Goal: Transaction & Acquisition: Purchase product/service

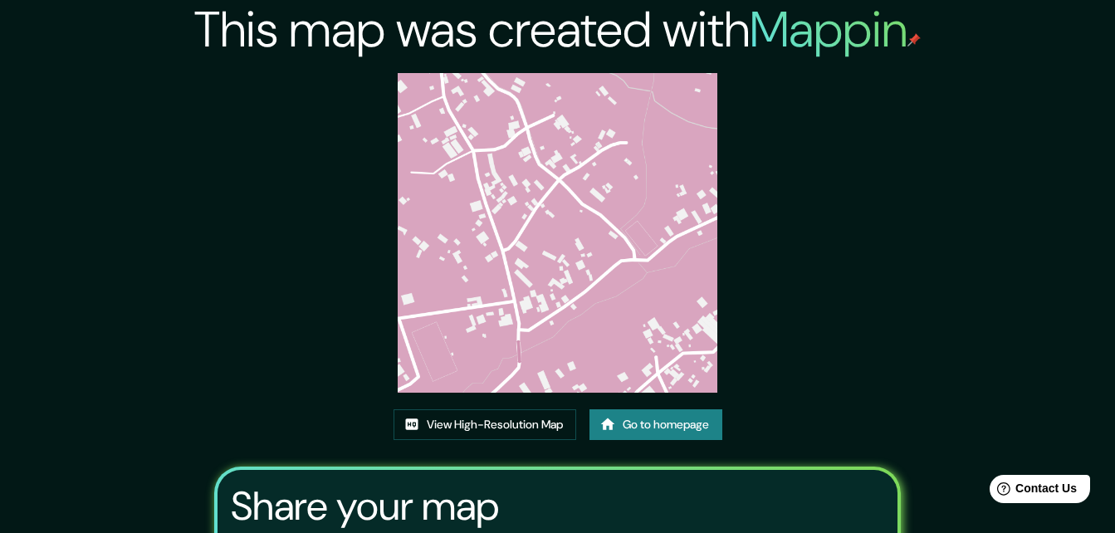
click at [686, 423] on link "Go to homepage" at bounding box center [656, 424] width 133 height 31
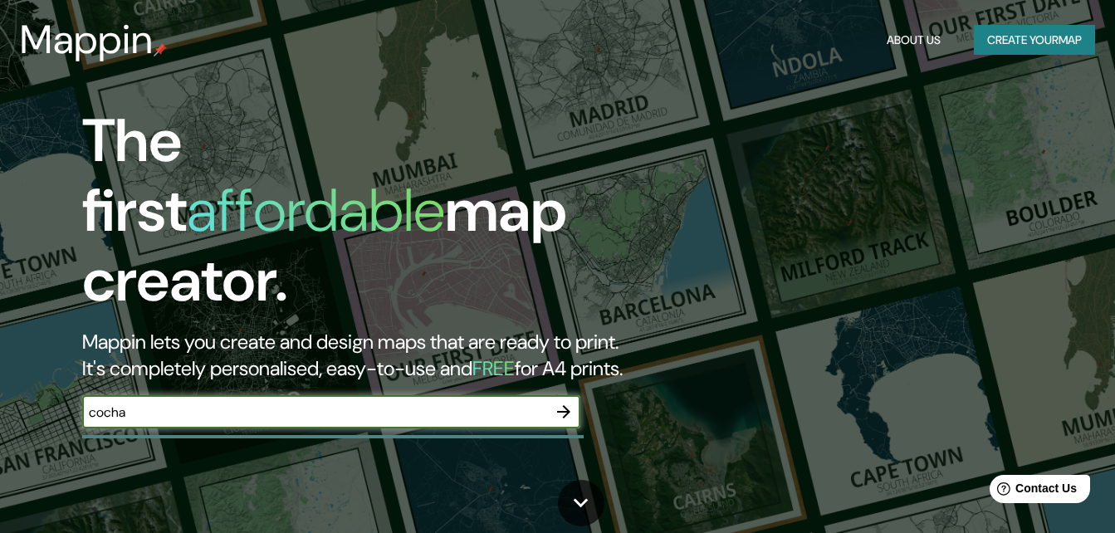
type input "cocha"
click at [565, 402] on icon "button" at bounding box center [564, 412] width 20 height 20
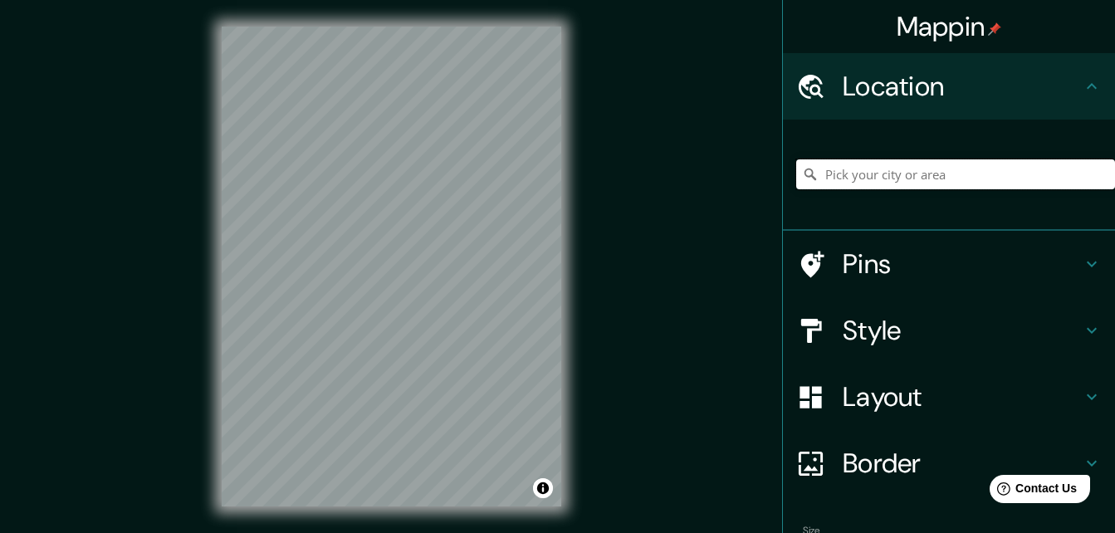
click at [858, 179] on input "Pick your city or area" at bounding box center [955, 174] width 319 height 30
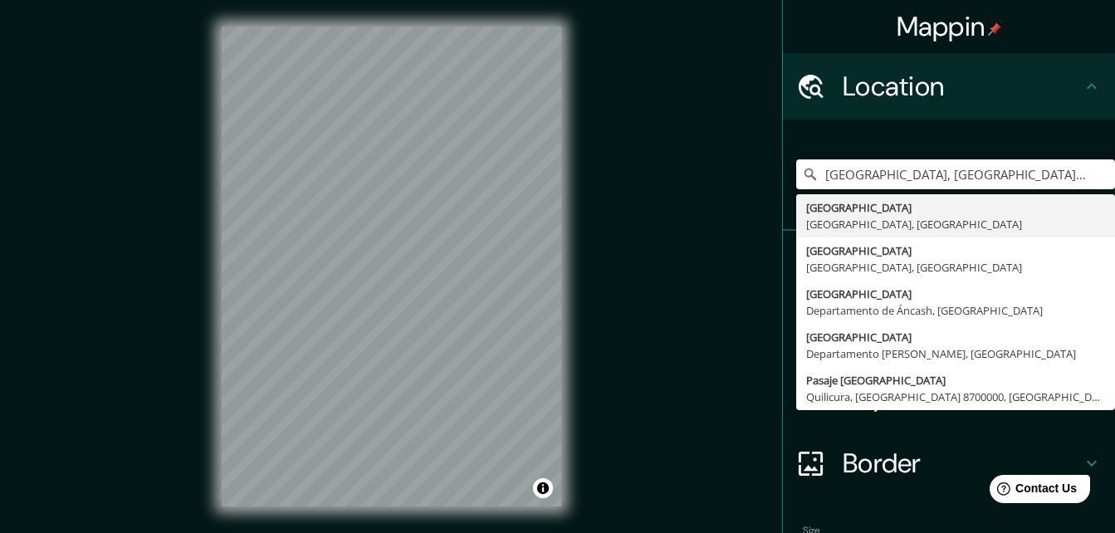
type input "[GEOGRAPHIC_DATA], [GEOGRAPHIC_DATA], [GEOGRAPHIC_DATA]"
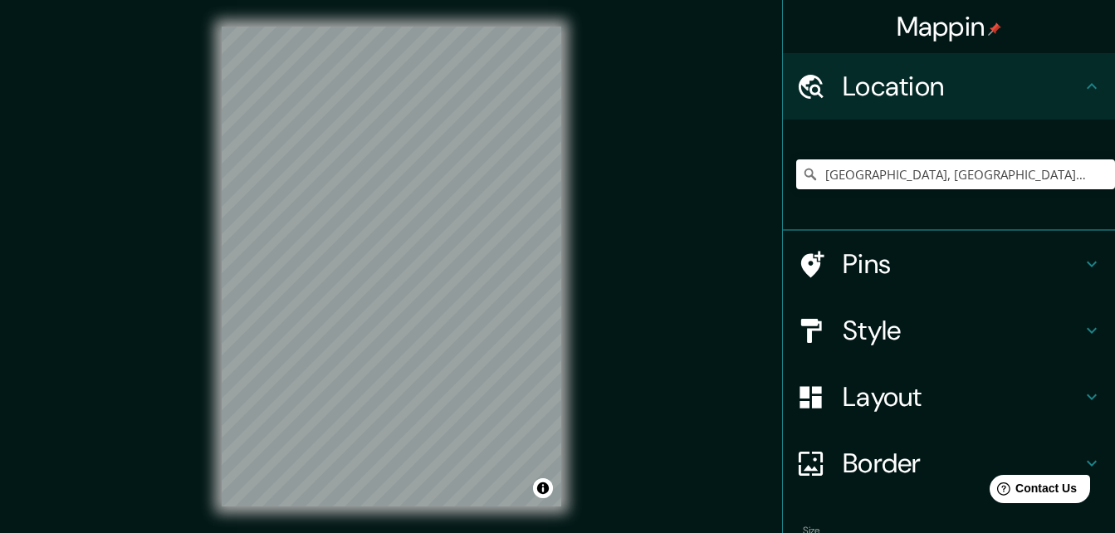
click at [890, 462] on h4 "Border" at bounding box center [962, 463] width 239 height 33
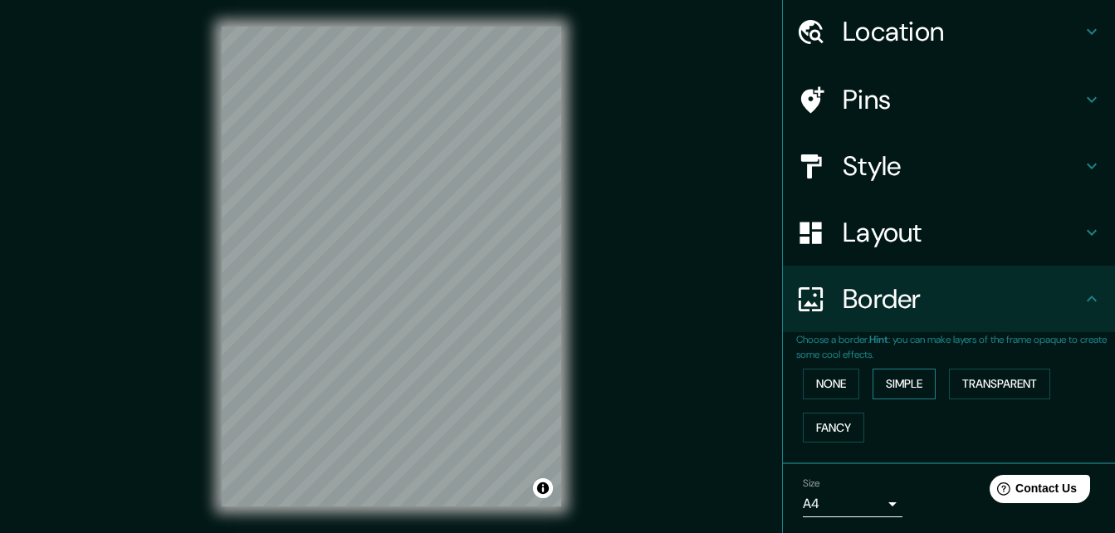
scroll to position [83, 0]
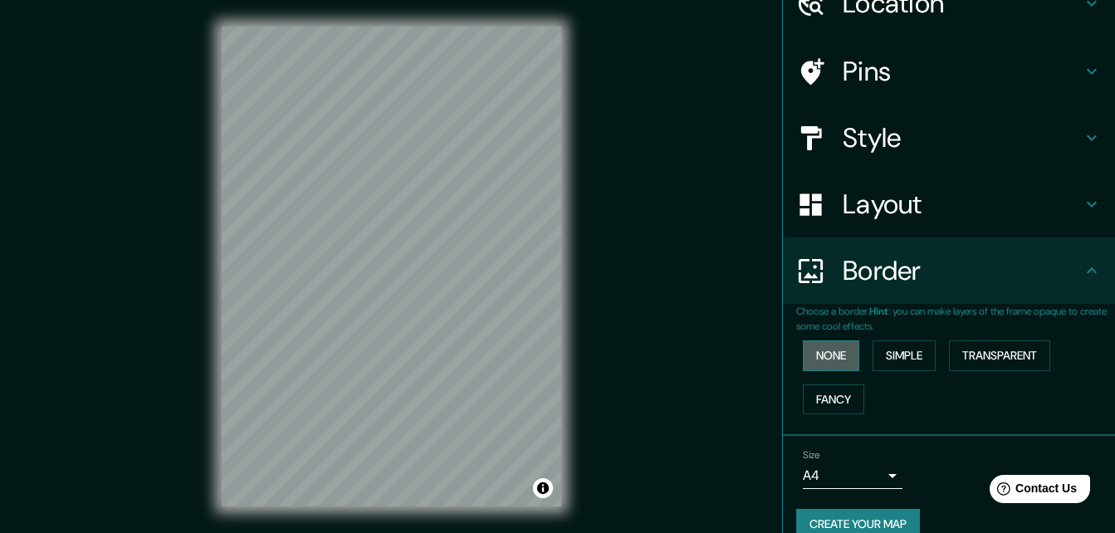
click at [825, 350] on button "None" at bounding box center [831, 355] width 56 height 31
click at [905, 354] on button "Simple" at bounding box center [904, 355] width 63 height 31
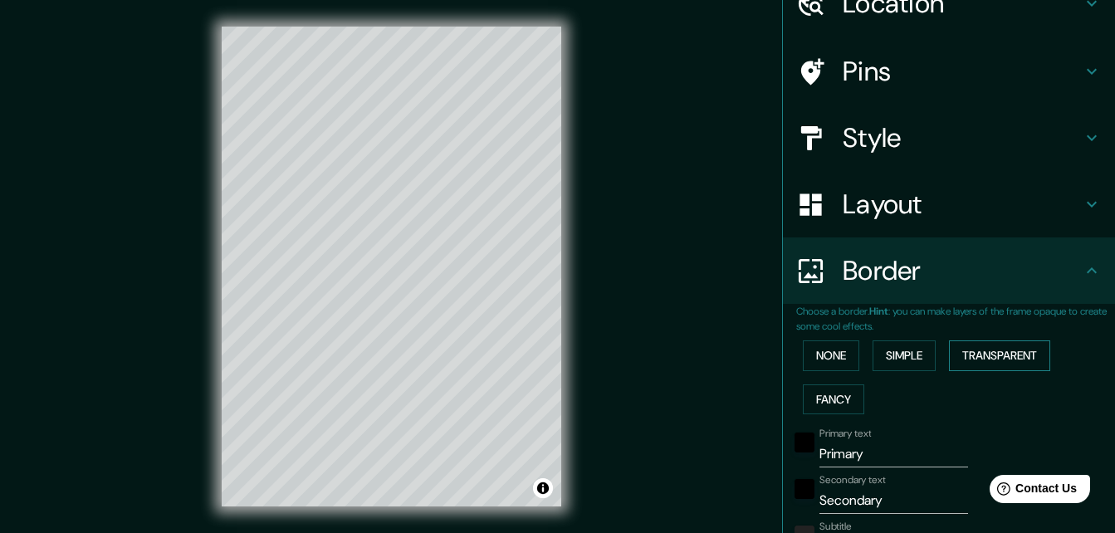
click at [968, 356] on button "Transparent" at bounding box center [999, 355] width 101 height 31
click at [819, 399] on button "Fancy" at bounding box center [833, 399] width 61 height 31
click at [816, 361] on button "None" at bounding box center [831, 355] width 56 height 31
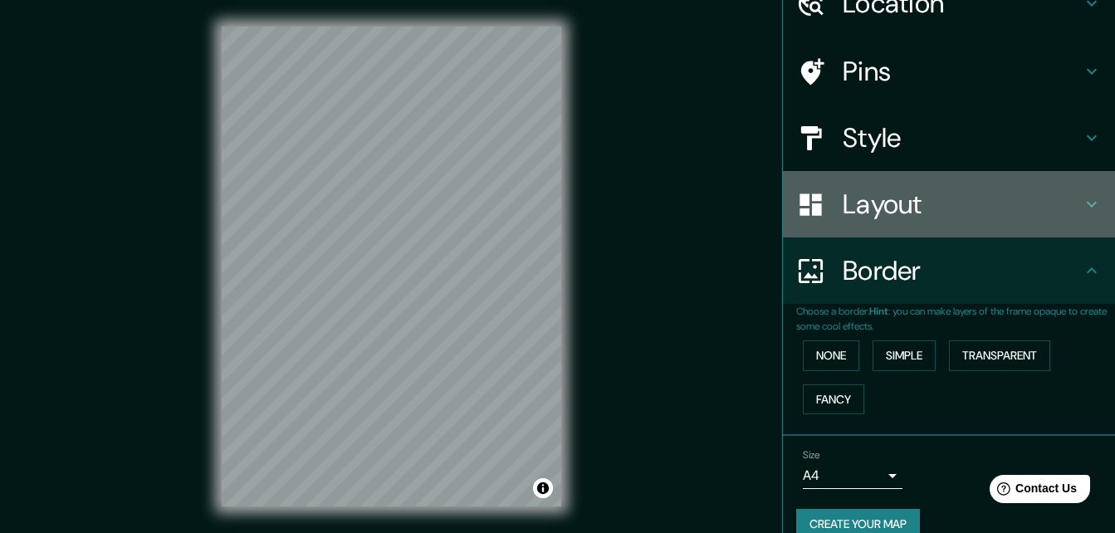
click at [878, 213] on h4 "Layout" at bounding box center [962, 204] width 239 height 33
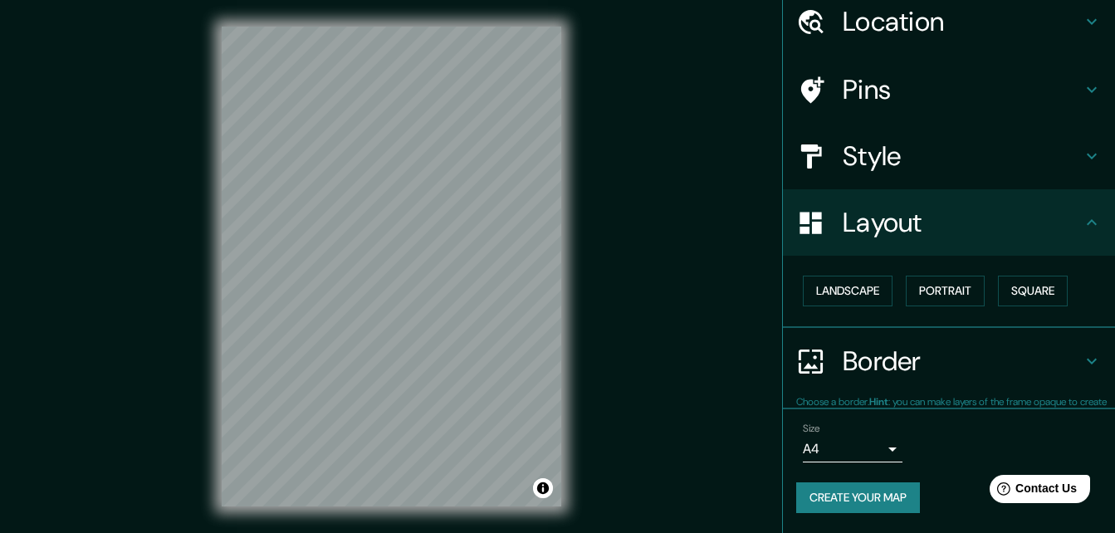
scroll to position [64, 0]
click at [1043, 289] on button "Square" at bounding box center [1033, 291] width 70 height 31
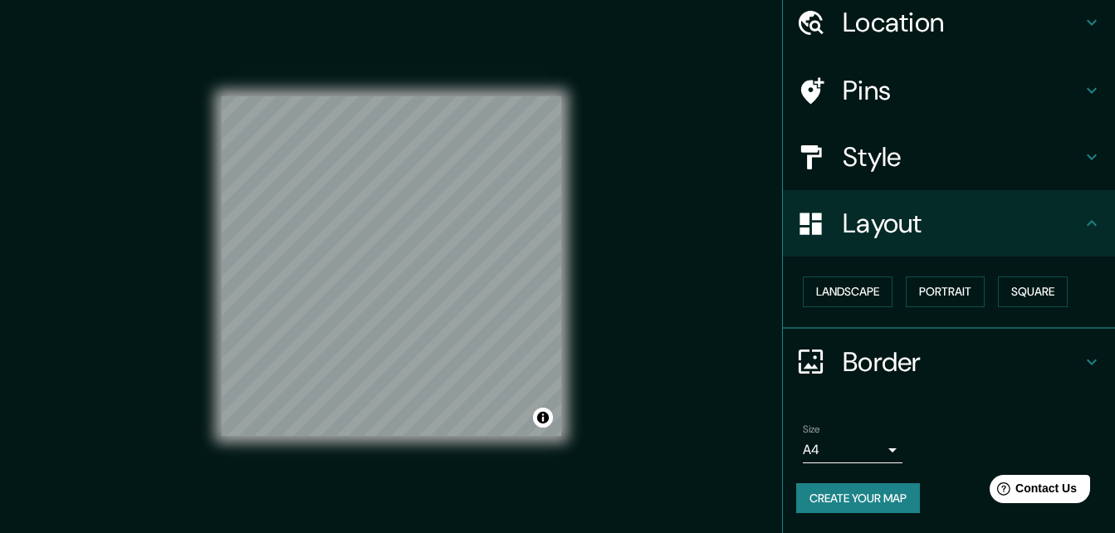
click at [897, 163] on h4 "Style" at bounding box center [962, 156] width 239 height 33
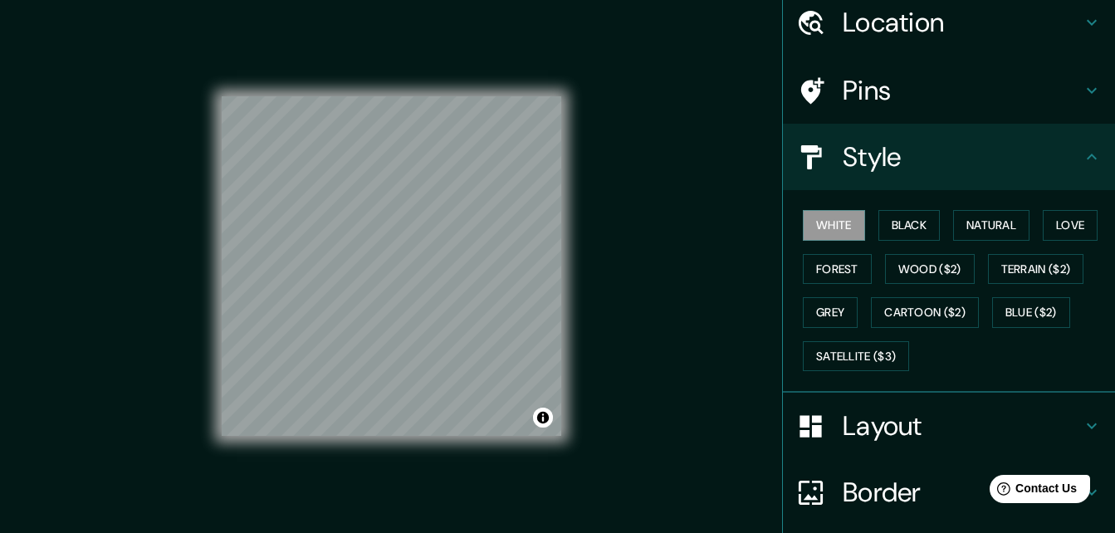
click at [810, 95] on icon at bounding box center [810, 90] width 29 height 29
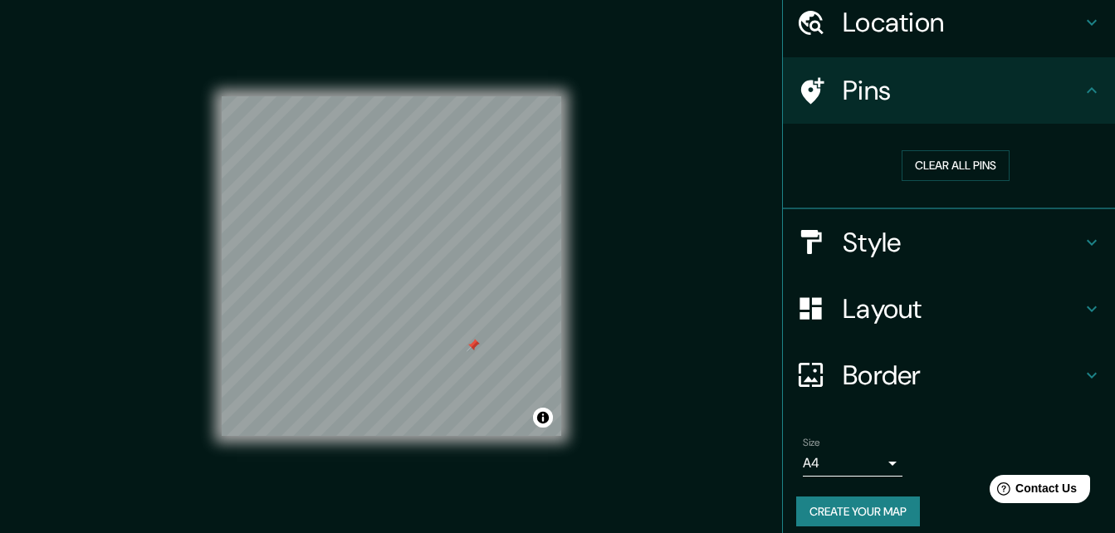
click at [473, 345] on div at bounding box center [473, 345] width 13 height 13
click at [829, 237] on div at bounding box center [819, 242] width 46 height 29
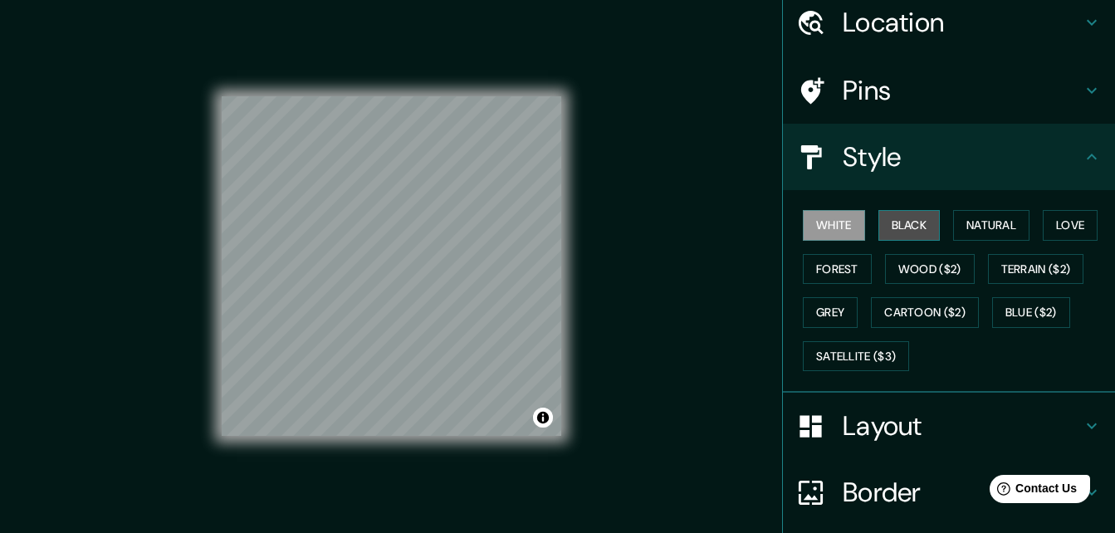
click at [898, 230] on button "Black" at bounding box center [909, 225] width 62 height 31
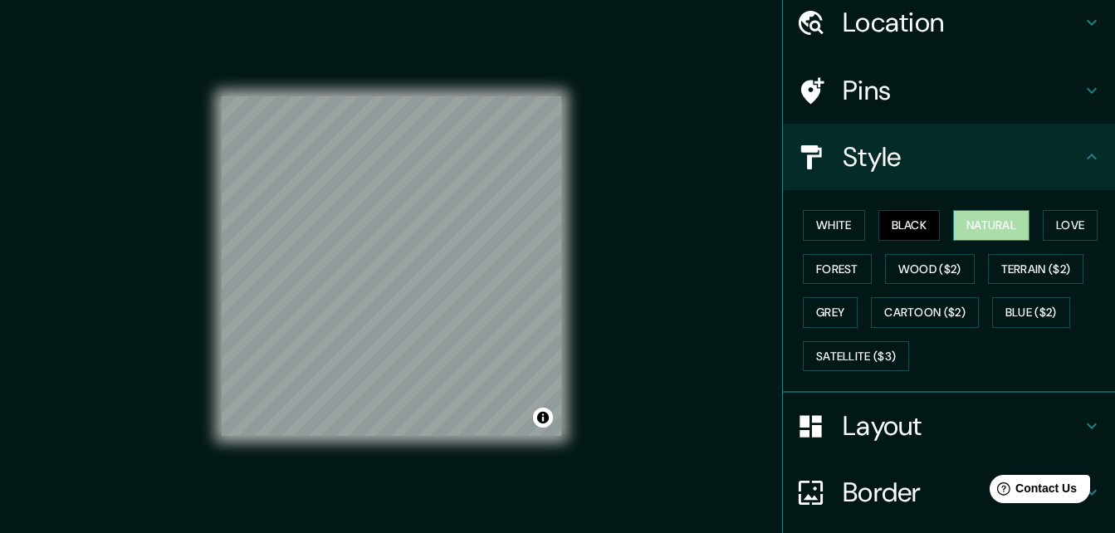
click at [981, 227] on button "Natural" at bounding box center [991, 225] width 76 height 31
click at [1050, 222] on button "Love" at bounding box center [1070, 225] width 55 height 31
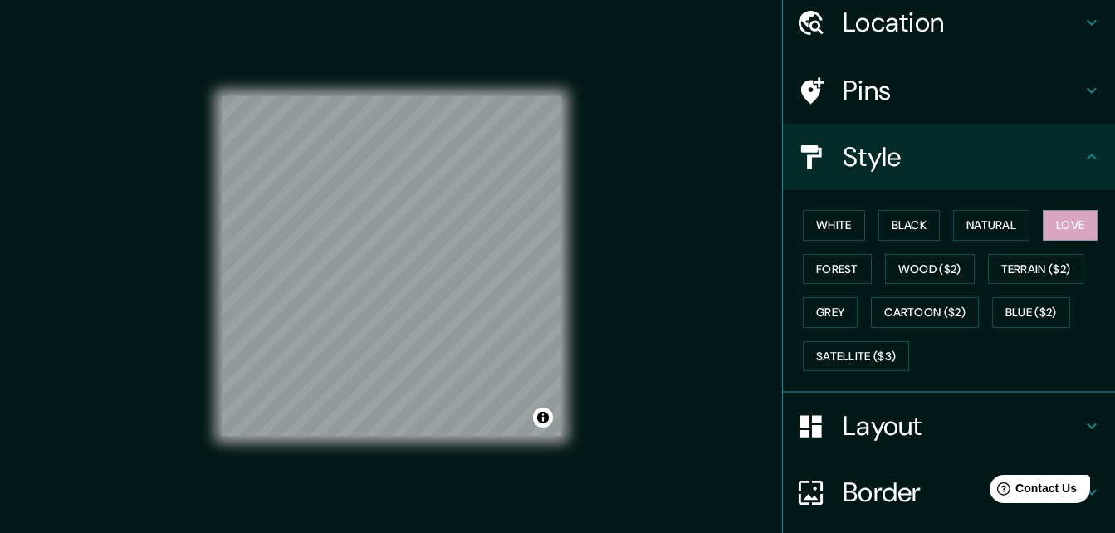
click at [893, 423] on h4 "Layout" at bounding box center [962, 425] width 239 height 33
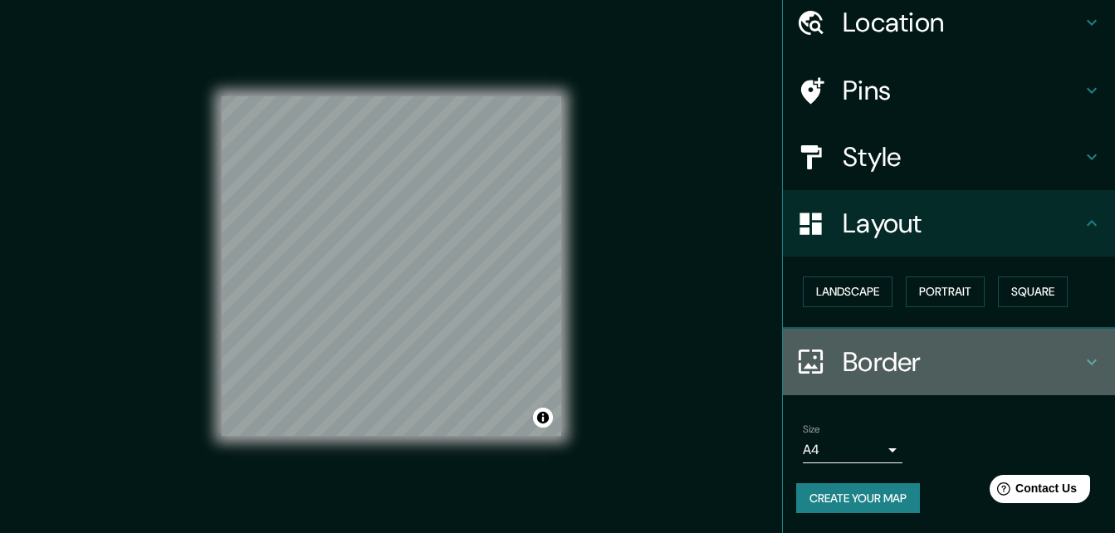
click at [872, 369] on h4 "Border" at bounding box center [962, 361] width 239 height 33
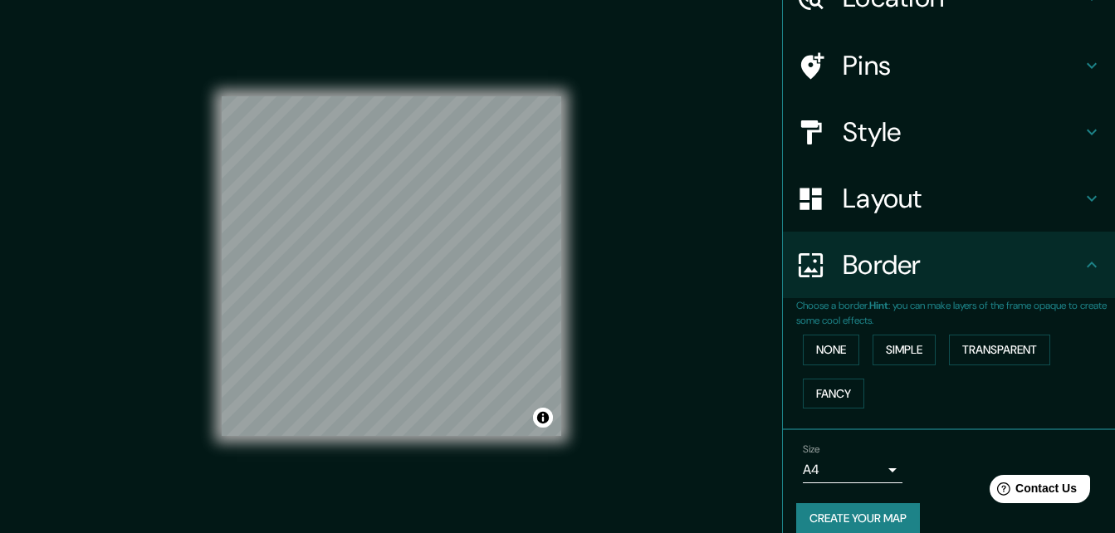
scroll to position [110, 0]
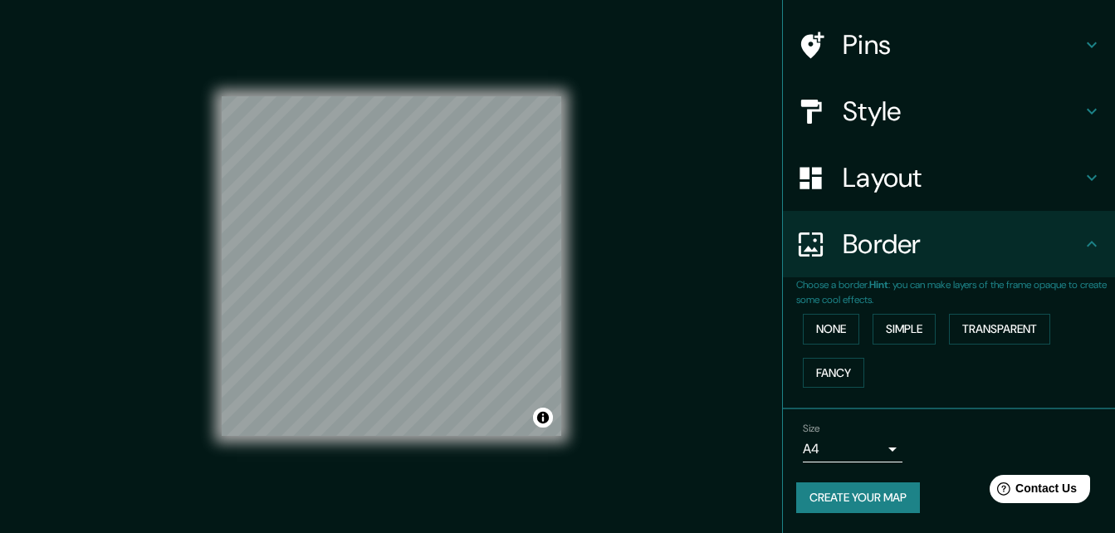
click at [817, 497] on button "Create your map" at bounding box center [858, 497] width 124 height 31
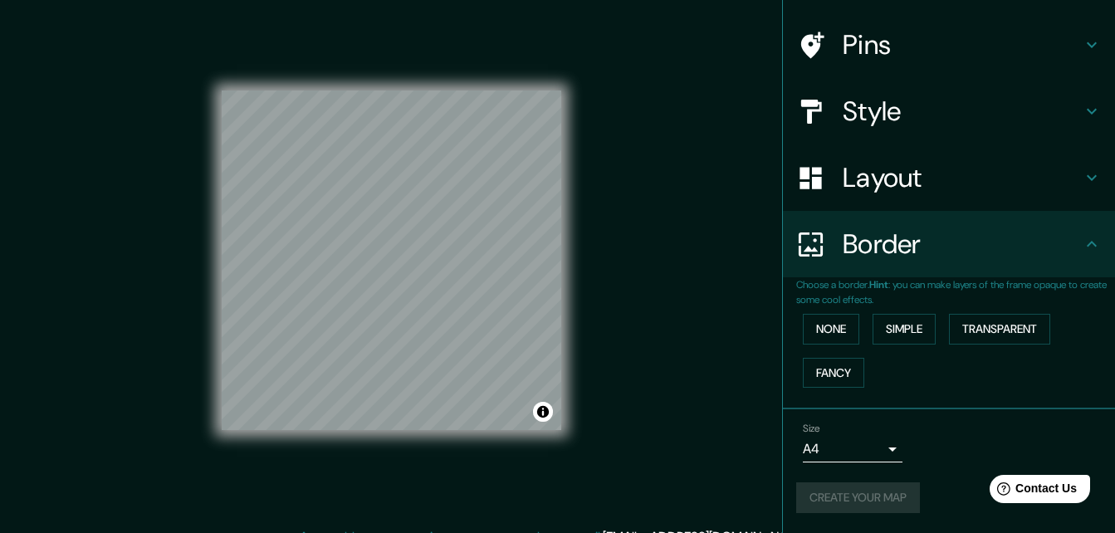
scroll to position [0, 0]
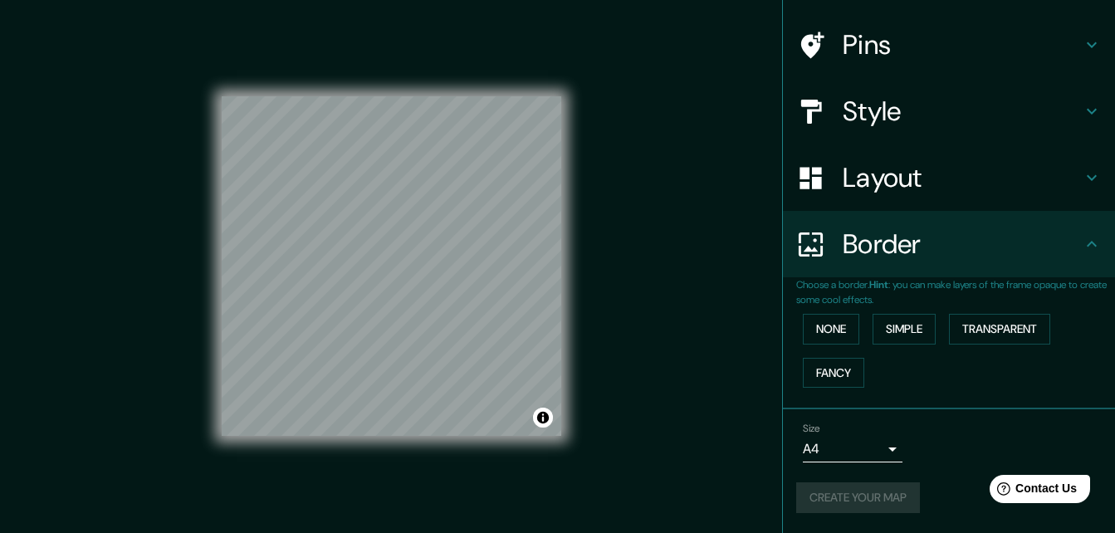
click at [877, 487] on div "Create your map" at bounding box center [949, 497] width 306 height 31
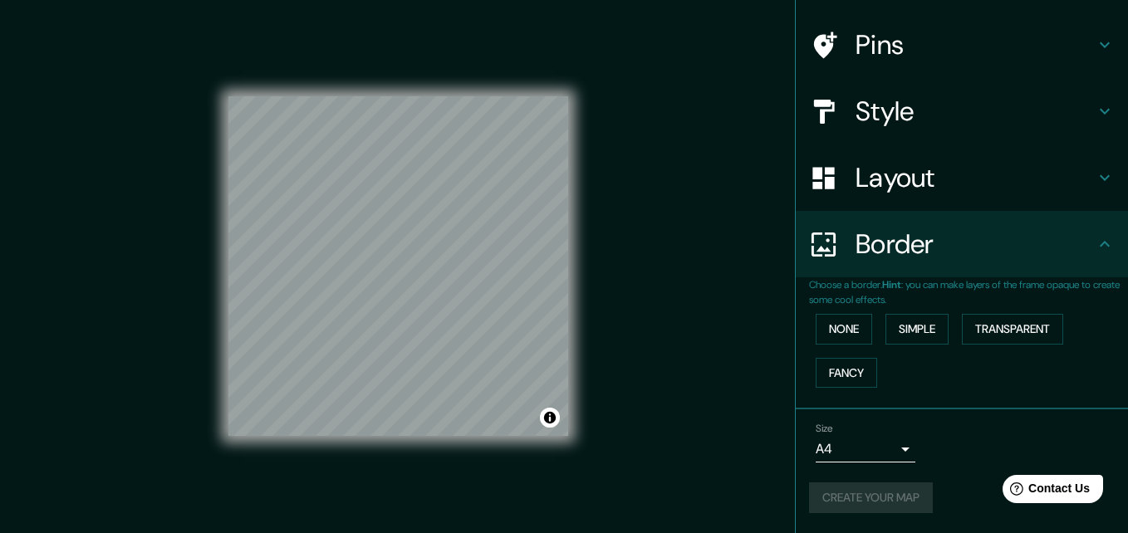
click at [855, 449] on body "Mappin Location [GEOGRAPHIC_DATA], [GEOGRAPHIC_DATA], [GEOGRAPHIC_DATA] [GEOGRA…" at bounding box center [564, 266] width 1128 height 533
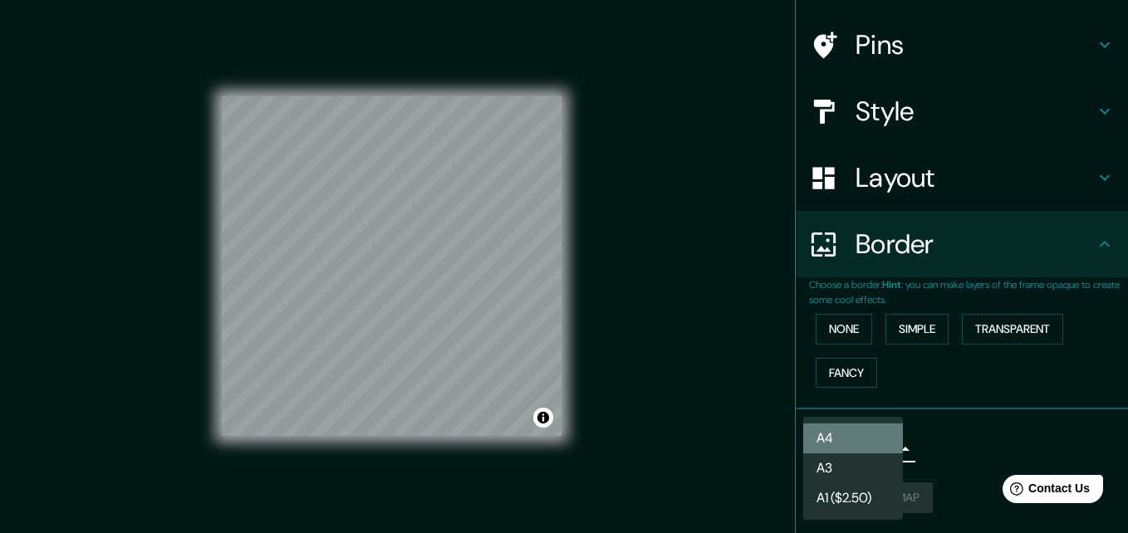
click at [834, 442] on li "A4" at bounding box center [853, 438] width 100 height 30
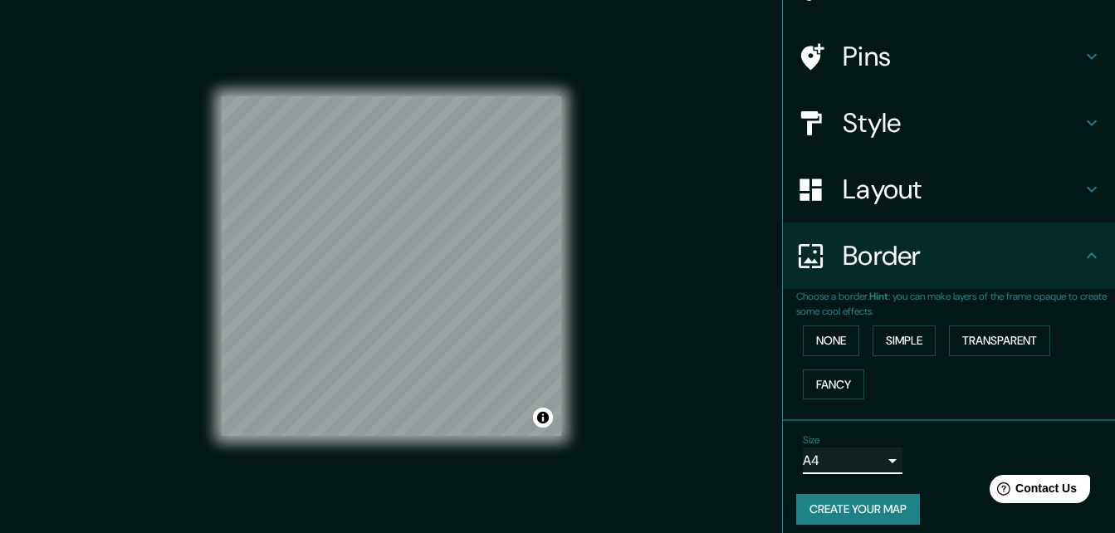
scroll to position [110, 0]
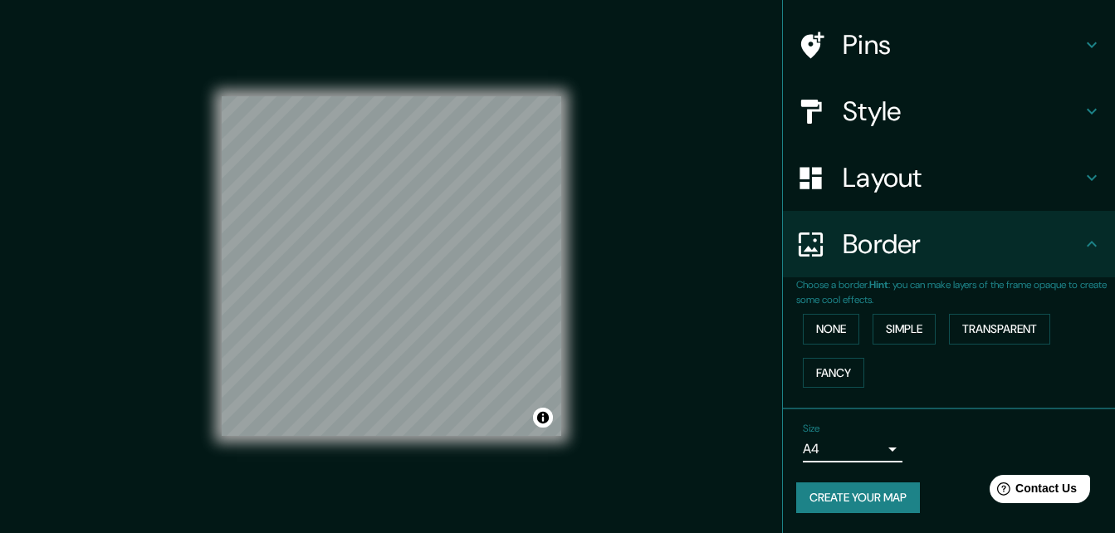
click at [870, 492] on button "Create your map" at bounding box center [858, 497] width 124 height 31
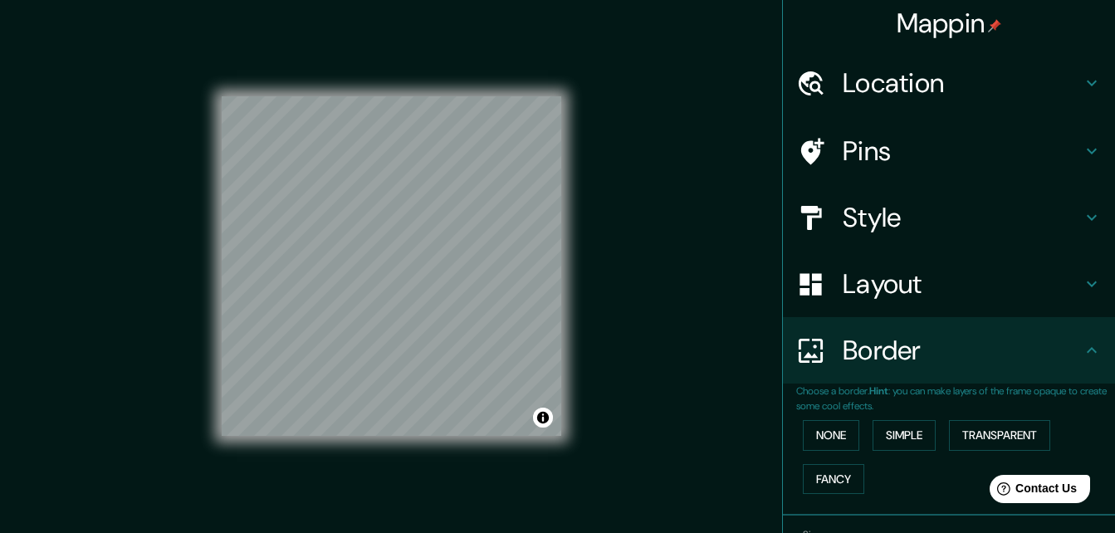
scroll to position [0, 0]
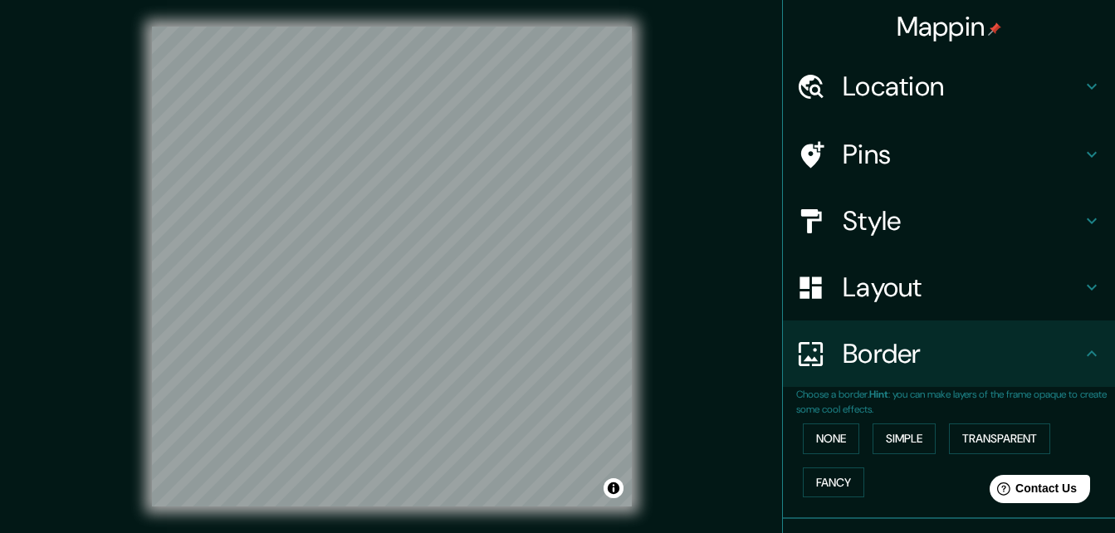
click at [854, 81] on h4 "Location" at bounding box center [962, 86] width 239 height 33
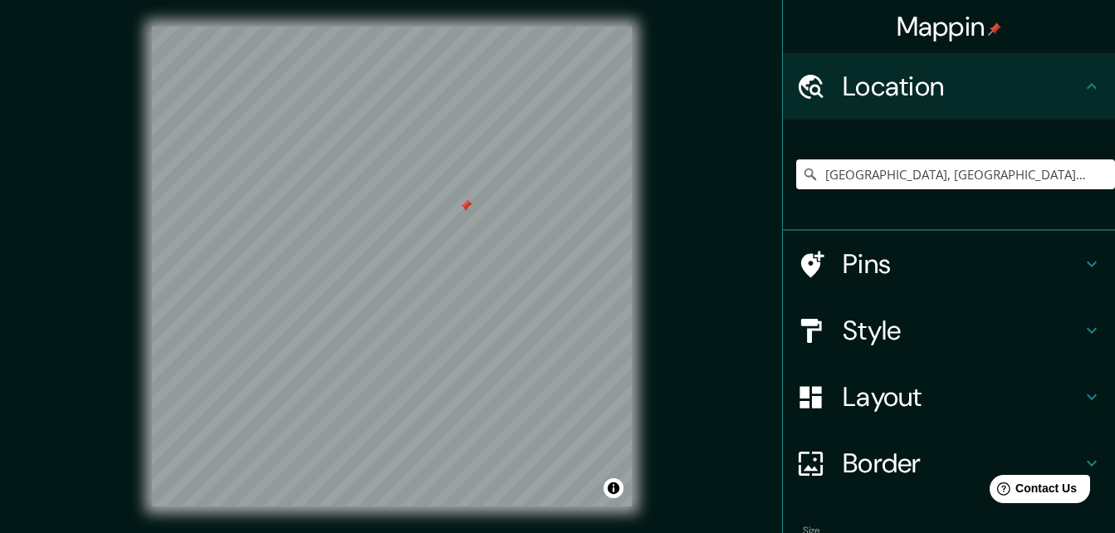
click at [854, 257] on h4 "Pins" at bounding box center [962, 263] width 239 height 33
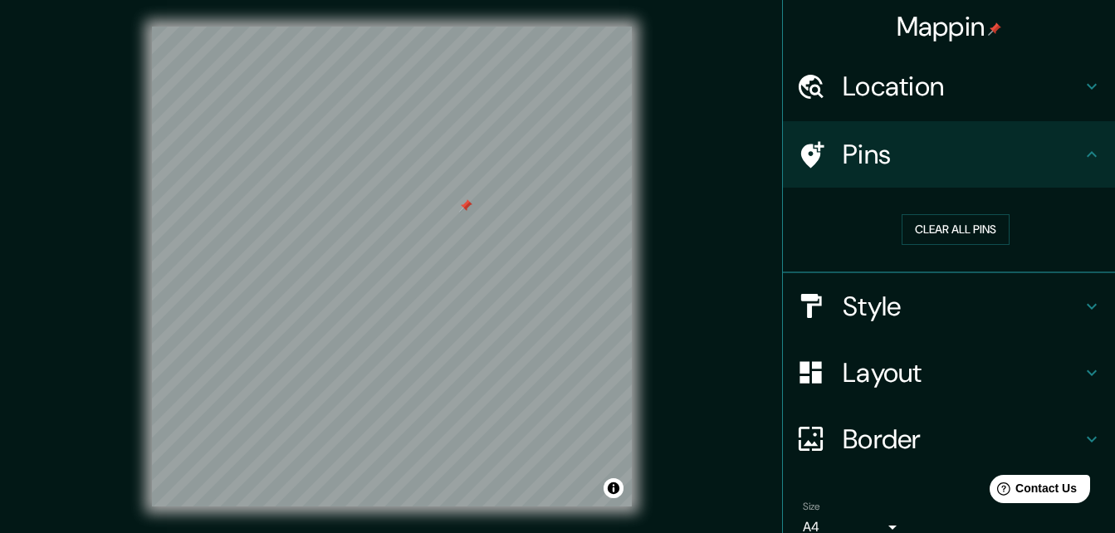
click at [922, 208] on div "Clear all pins" at bounding box center [955, 229] width 319 height 57
click at [931, 228] on button "Clear all pins" at bounding box center [956, 229] width 108 height 31
click at [854, 299] on h4 "Style" at bounding box center [962, 306] width 239 height 33
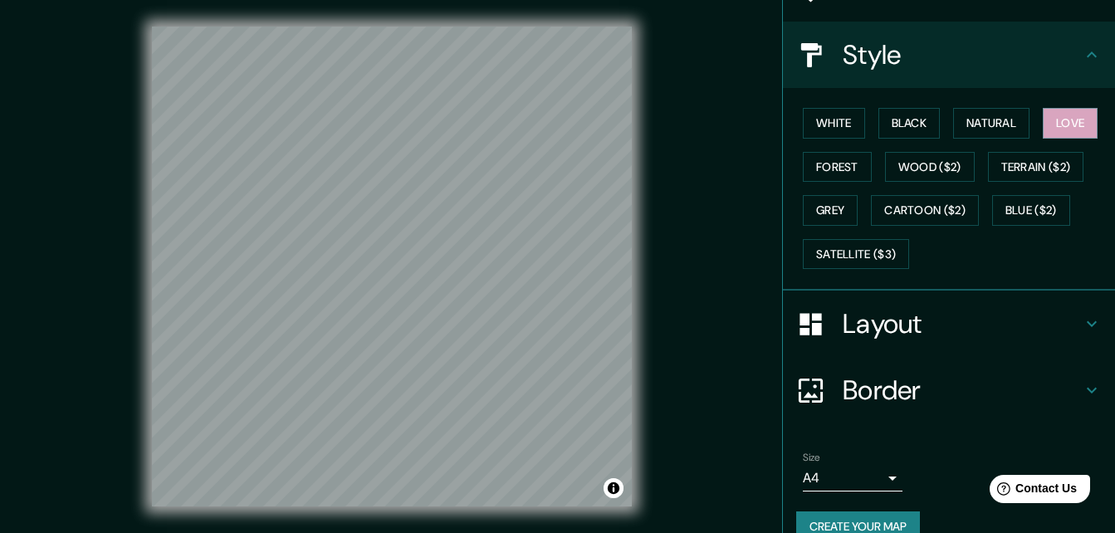
click at [876, 321] on h4 "Layout" at bounding box center [962, 323] width 239 height 33
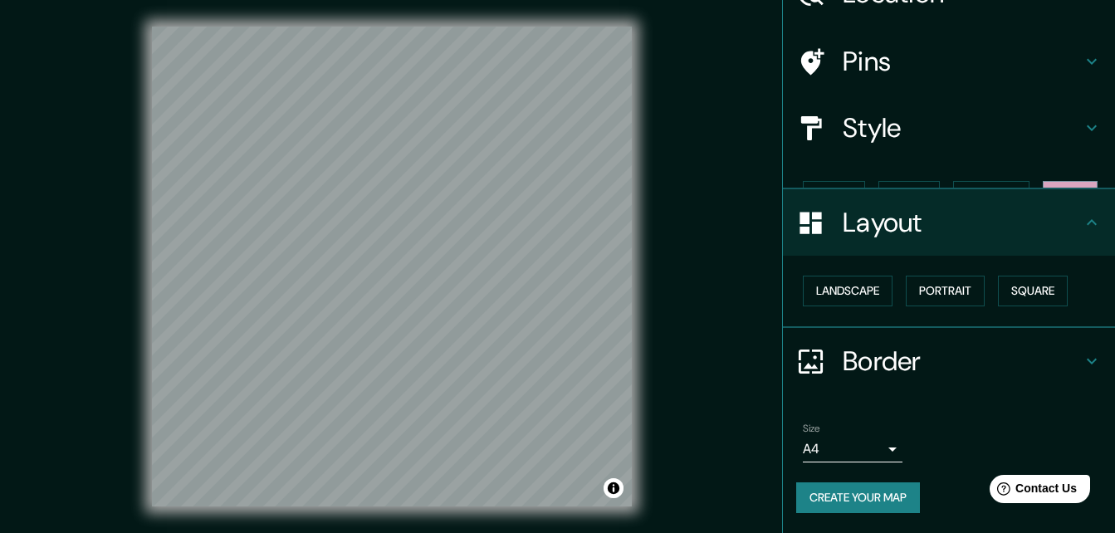
scroll to position [64, 0]
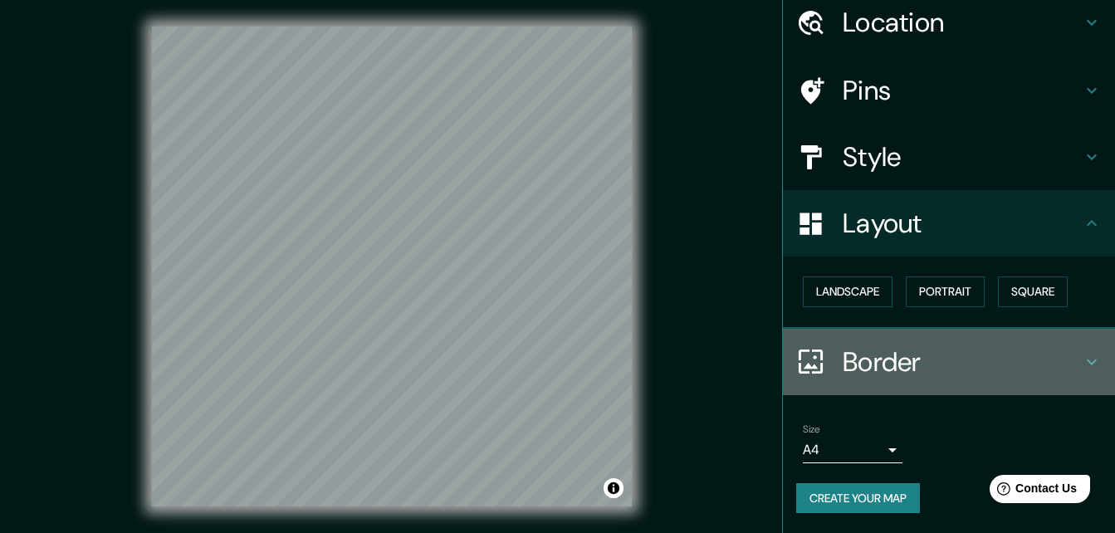
click at [908, 343] on div "Border" at bounding box center [949, 362] width 332 height 66
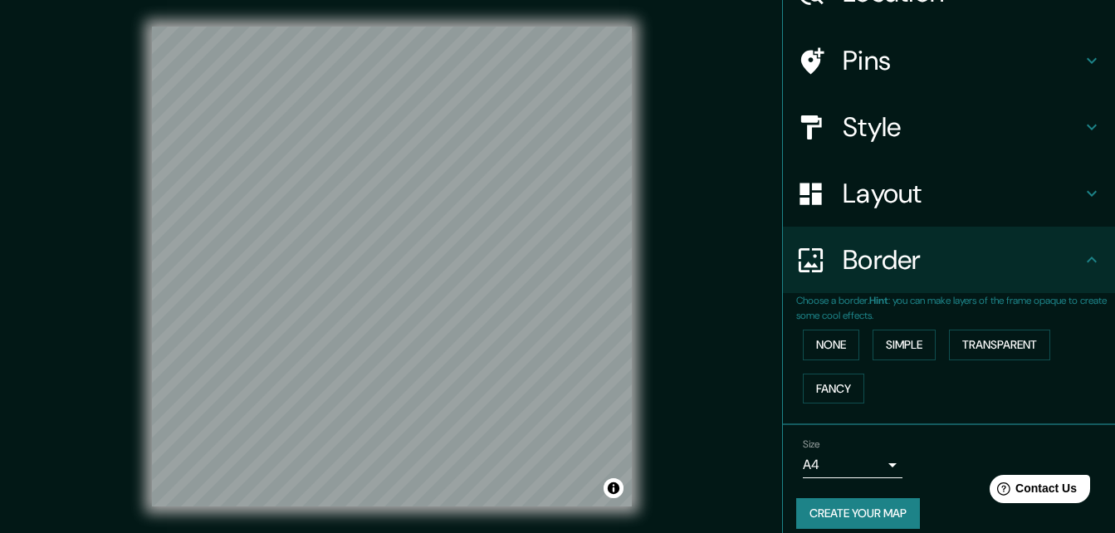
scroll to position [110, 0]
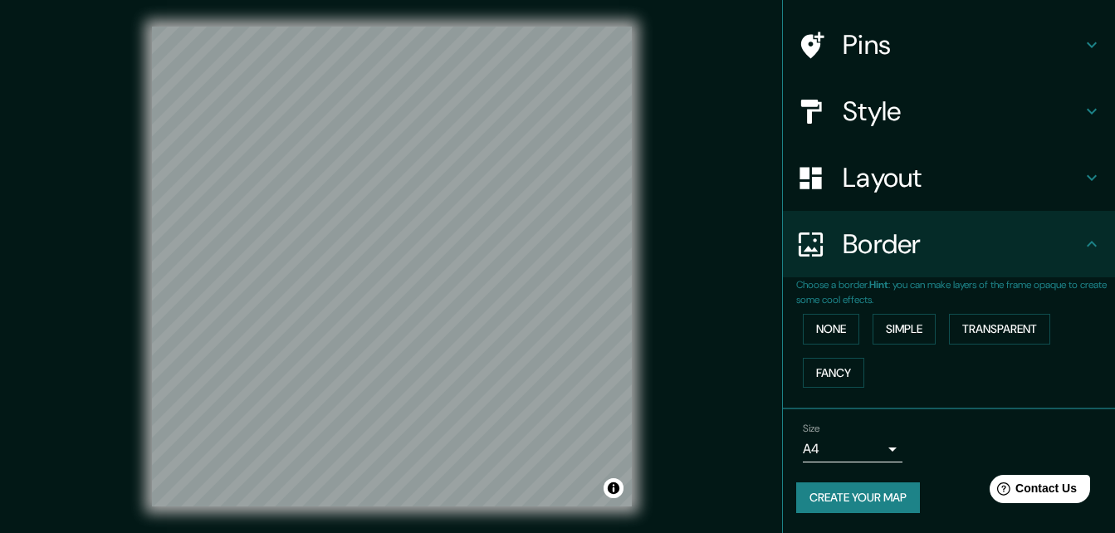
click at [837, 495] on button "Create your map" at bounding box center [858, 497] width 124 height 31
click at [864, 50] on h4 "Pins" at bounding box center [962, 44] width 239 height 33
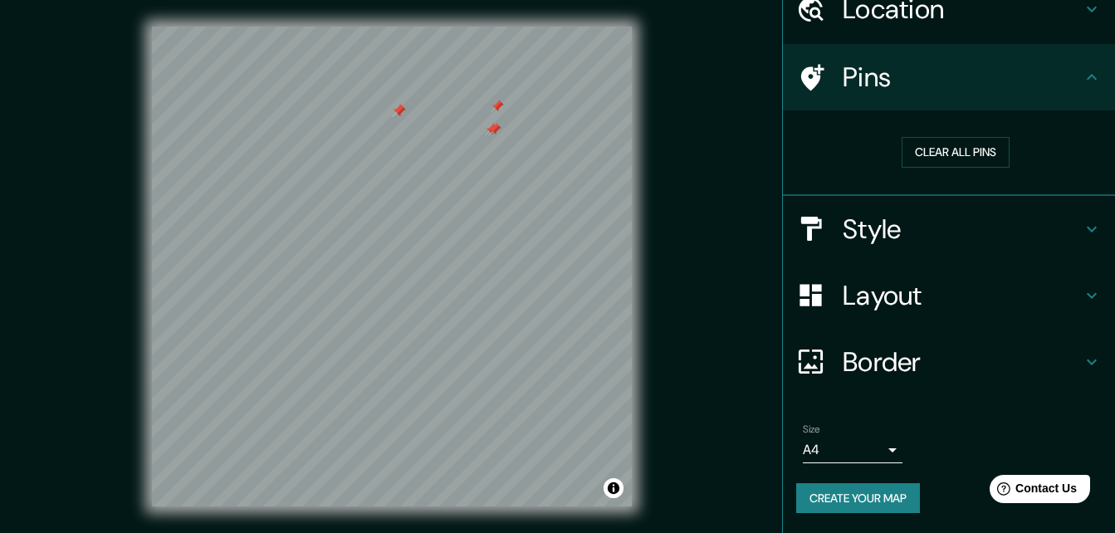
scroll to position [77, 0]
click at [926, 155] on button "Clear all pins" at bounding box center [956, 152] width 108 height 31
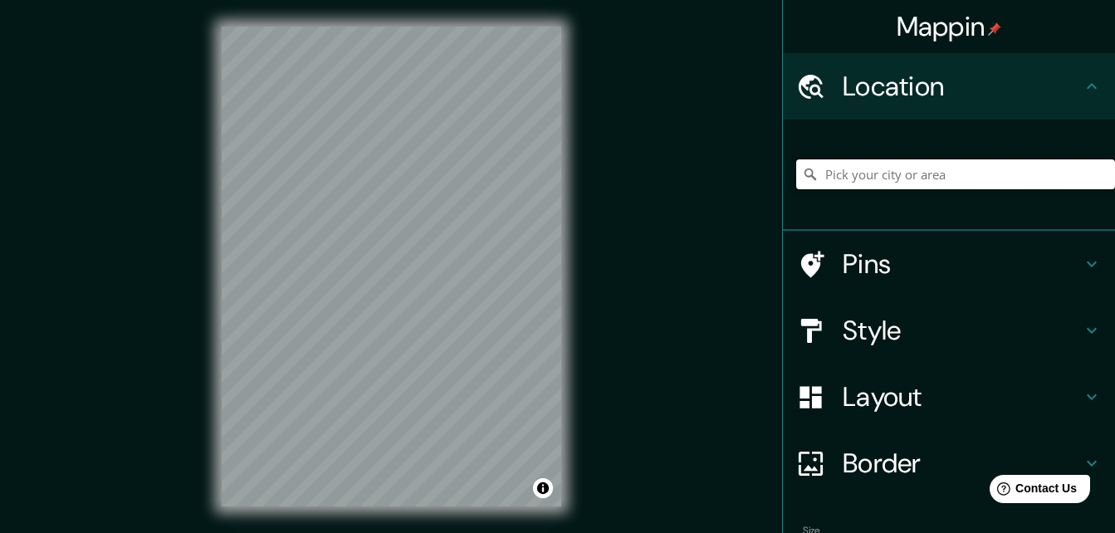
click at [868, 177] on input "Pick your city or area" at bounding box center [955, 174] width 319 height 30
type input "[GEOGRAPHIC_DATA], [GEOGRAPHIC_DATA], [GEOGRAPHIC_DATA]"
click at [899, 318] on h4 "Style" at bounding box center [962, 330] width 239 height 33
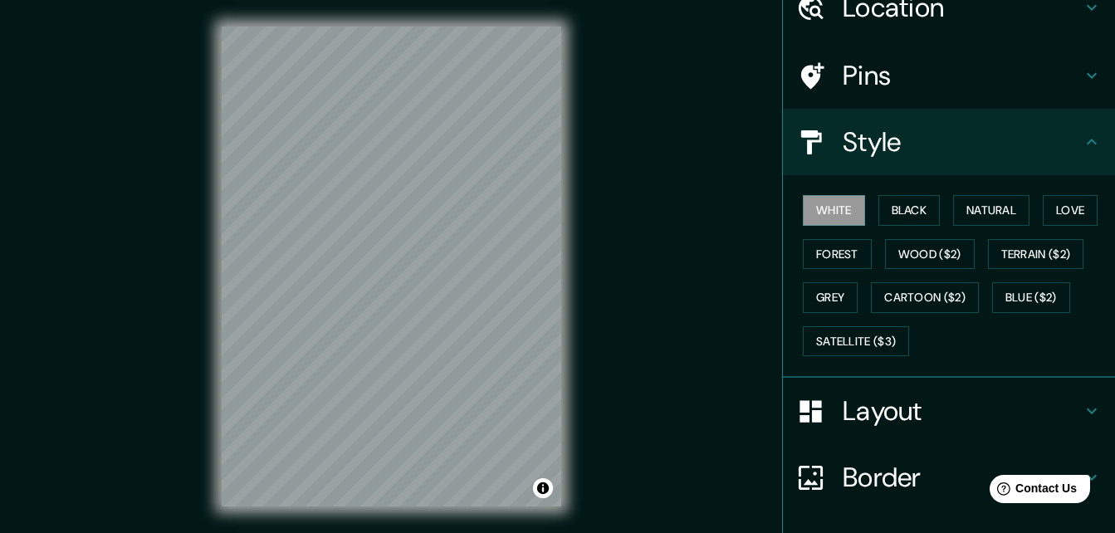
scroll to position [83, 0]
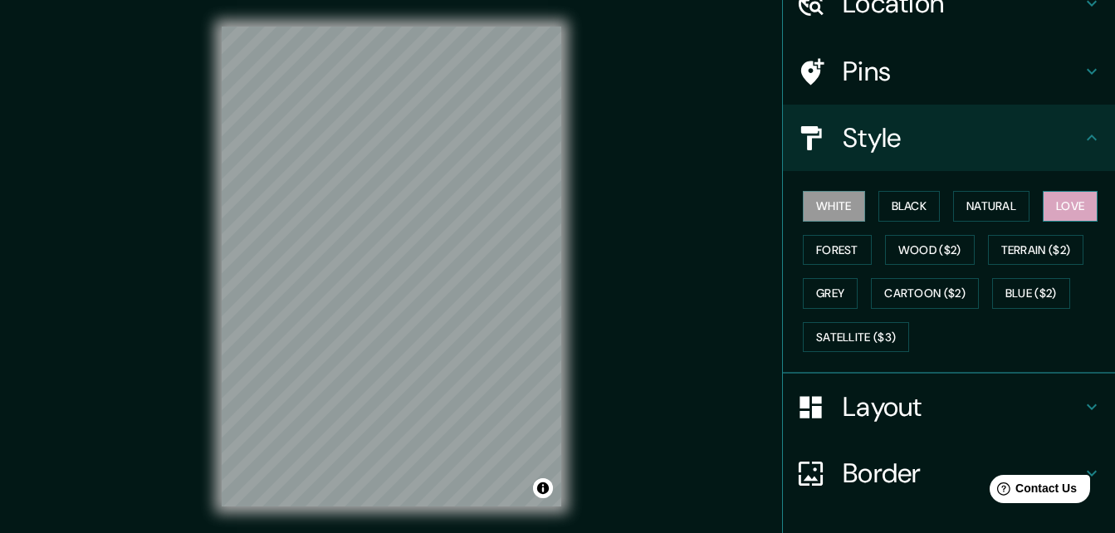
click at [1058, 198] on button "Love" at bounding box center [1070, 206] width 55 height 31
click at [914, 415] on h4 "Layout" at bounding box center [962, 406] width 239 height 33
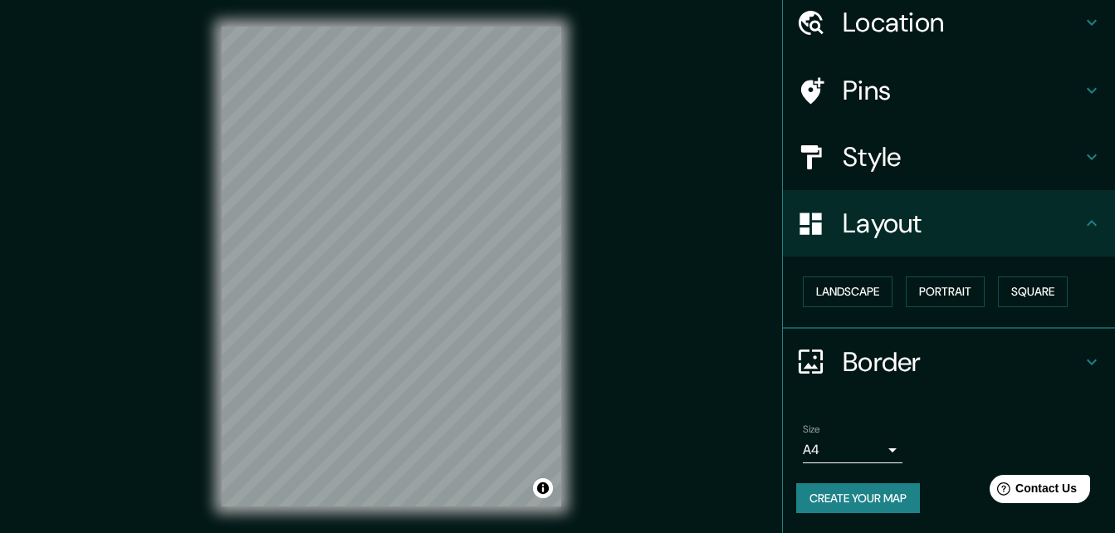
scroll to position [64, 0]
click at [1003, 291] on button "Square" at bounding box center [1033, 291] width 70 height 31
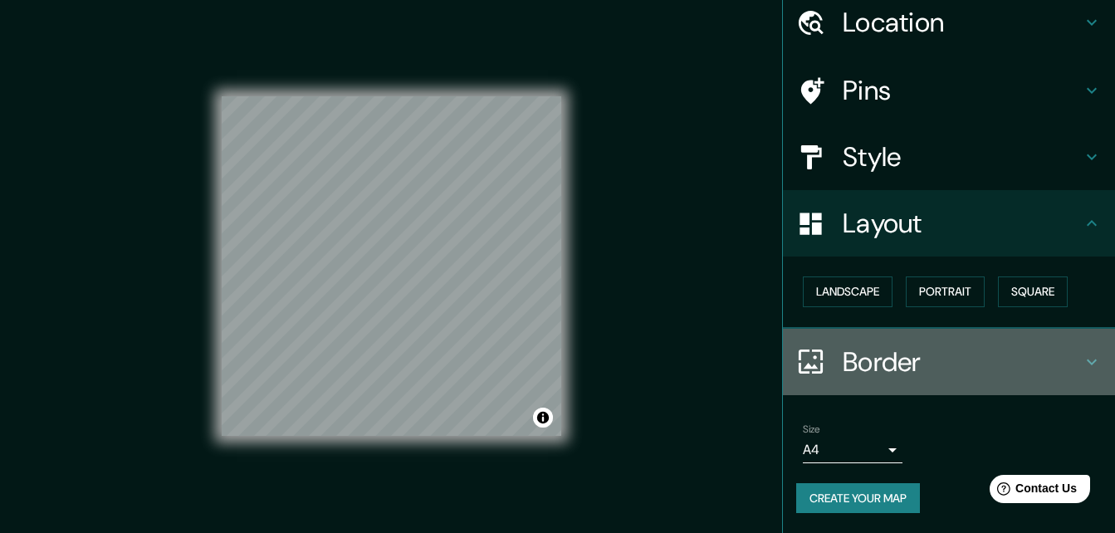
click at [894, 370] on h4 "Border" at bounding box center [962, 361] width 239 height 33
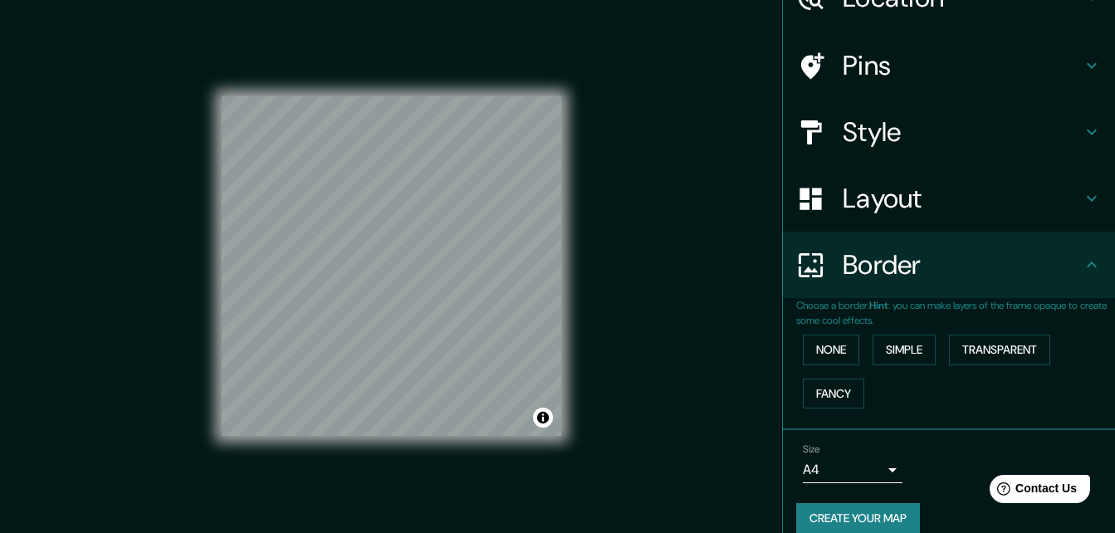
scroll to position [110, 0]
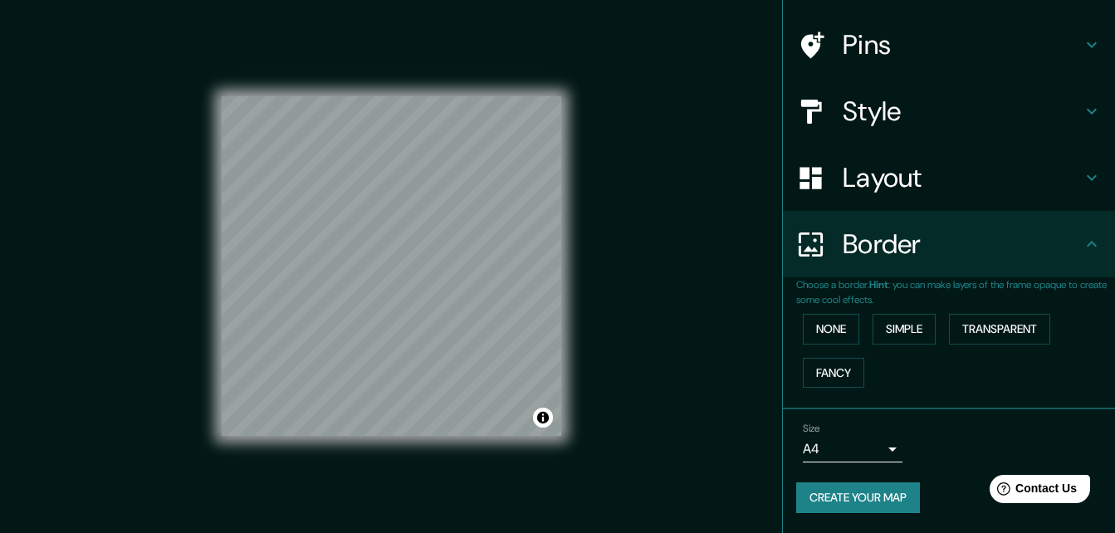
click at [851, 500] on button "Create your map" at bounding box center [858, 497] width 124 height 31
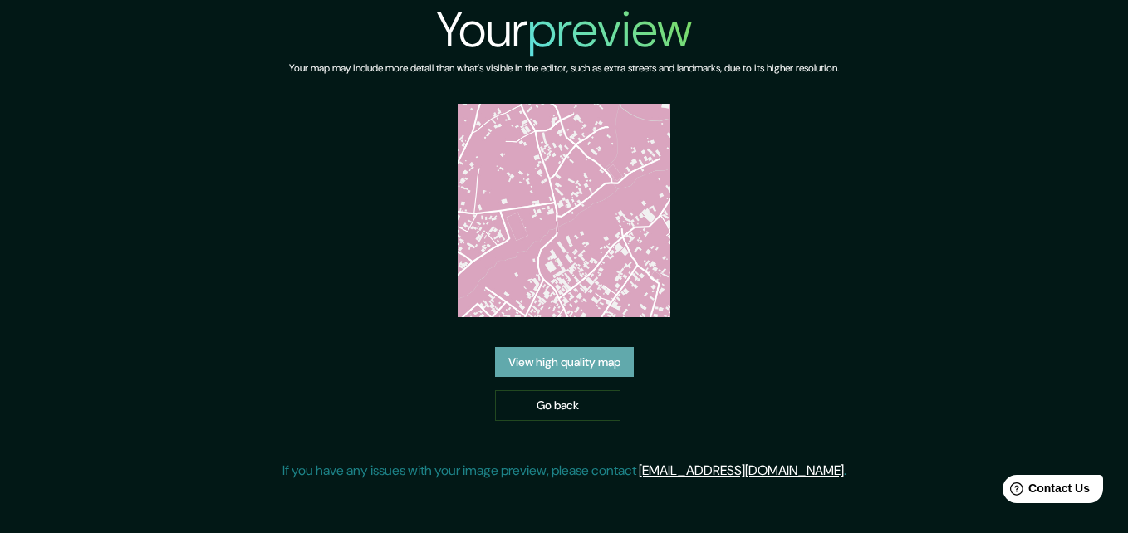
click at [561, 362] on link "View high quality map" at bounding box center [564, 362] width 139 height 31
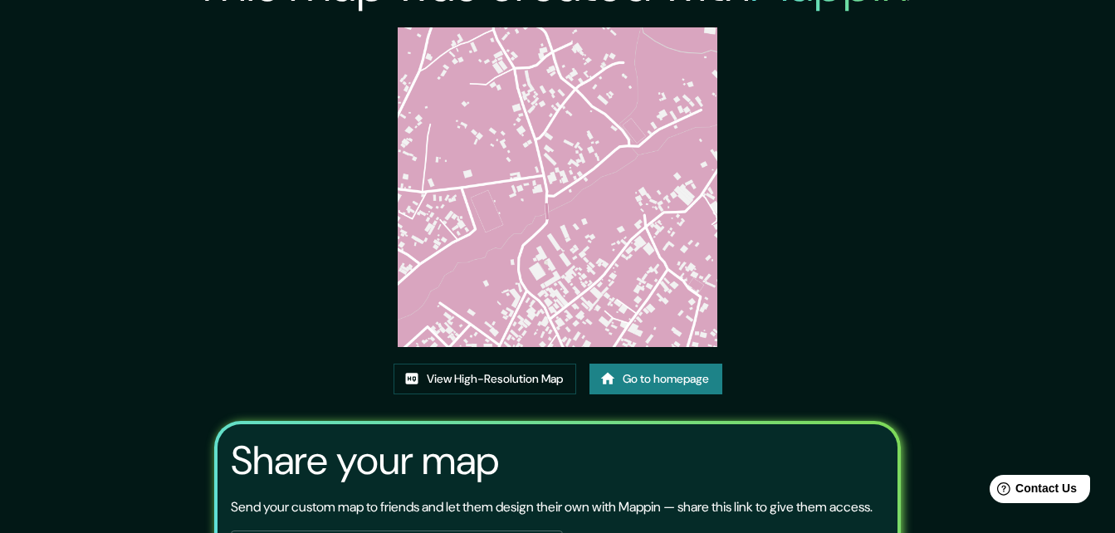
scroll to position [83, 0]
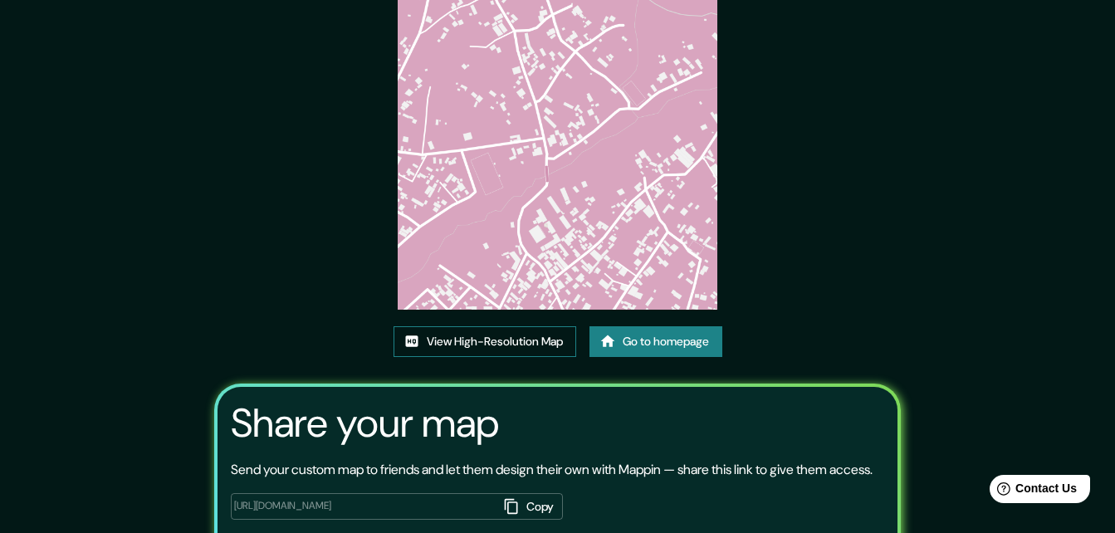
click at [485, 336] on link "View High-Resolution Map" at bounding box center [485, 341] width 183 height 31
